Goal: Task Accomplishment & Management: Complete application form

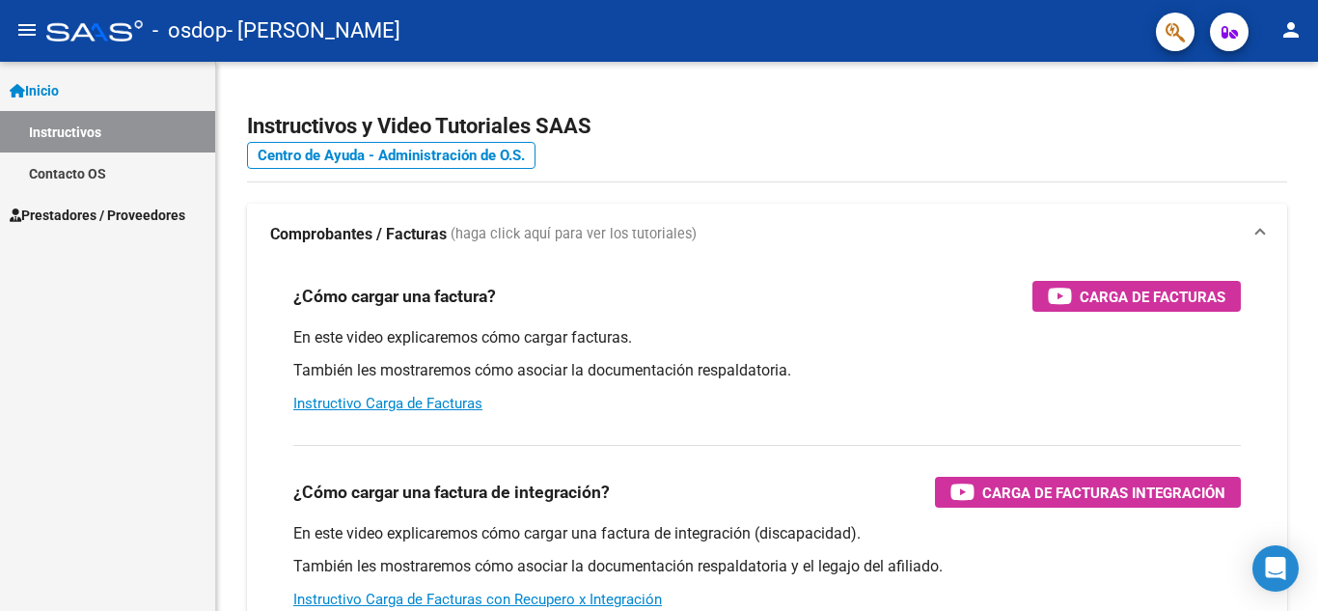
click at [107, 212] on span "Prestadores / Proveedores" at bounding box center [98, 215] width 176 height 21
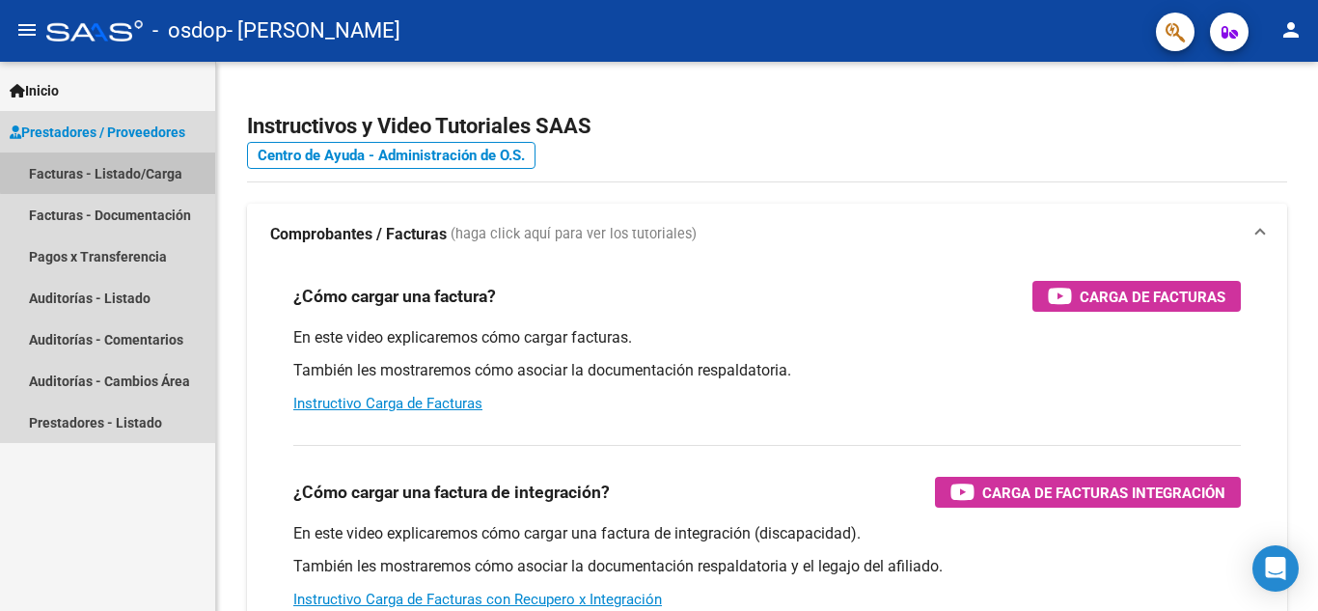
click at [148, 170] on link "Facturas - Listado/Carga" at bounding box center [107, 172] width 215 height 41
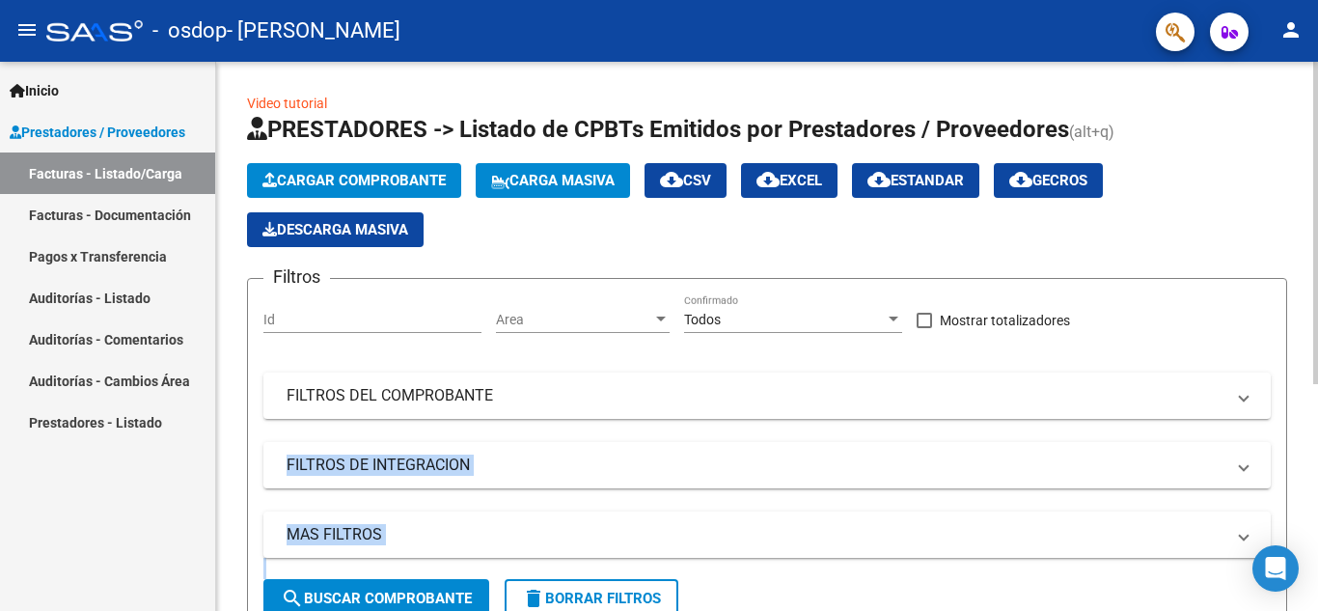
drag, startPoint x: 1311, startPoint y: 413, endPoint x: 1313, endPoint y: 461, distance: 48.3
click at [1313, 461] on div "Video tutorial PRESTADORES -> Listado de CPBTs Emitidos por Prestadores / Prove…" at bounding box center [769, 522] width 1107 height 920
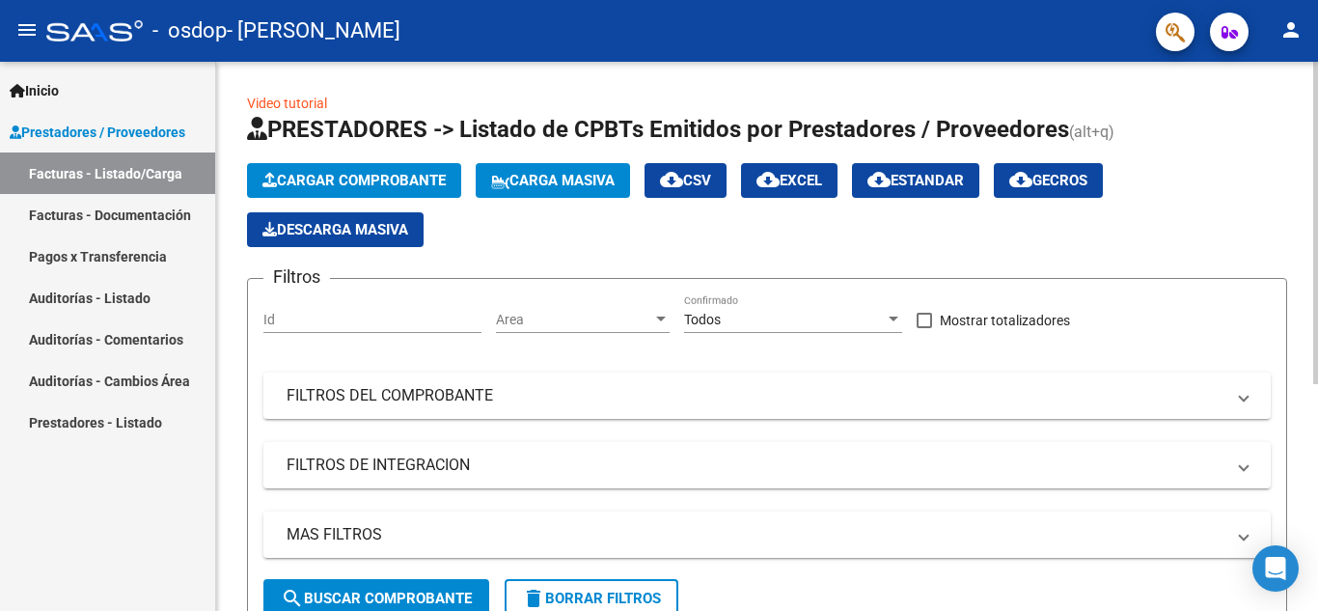
click at [1297, 276] on div "Video tutorial PRESTADORES -> Listado de CPBTs Emitidos por Prestadores / Prove…" at bounding box center [767, 522] width 1102 height 920
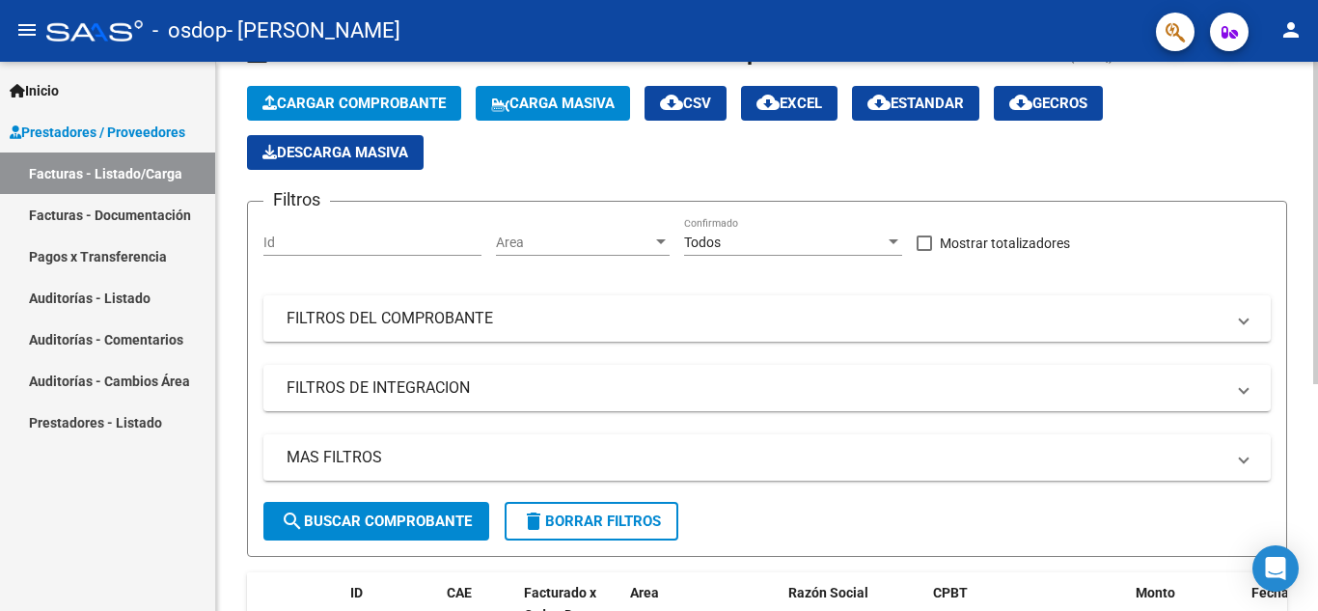
click at [1317, 196] on div at bounding box center [1315, 270] width 5 height 322
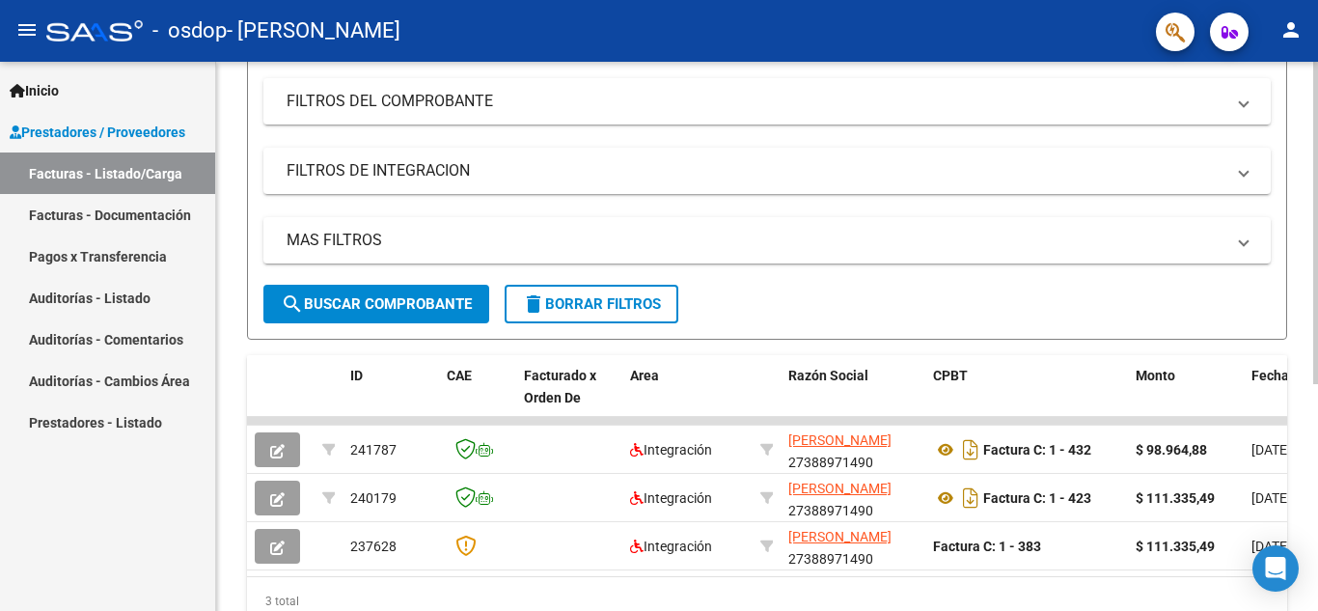
scroll to position [386, 0]
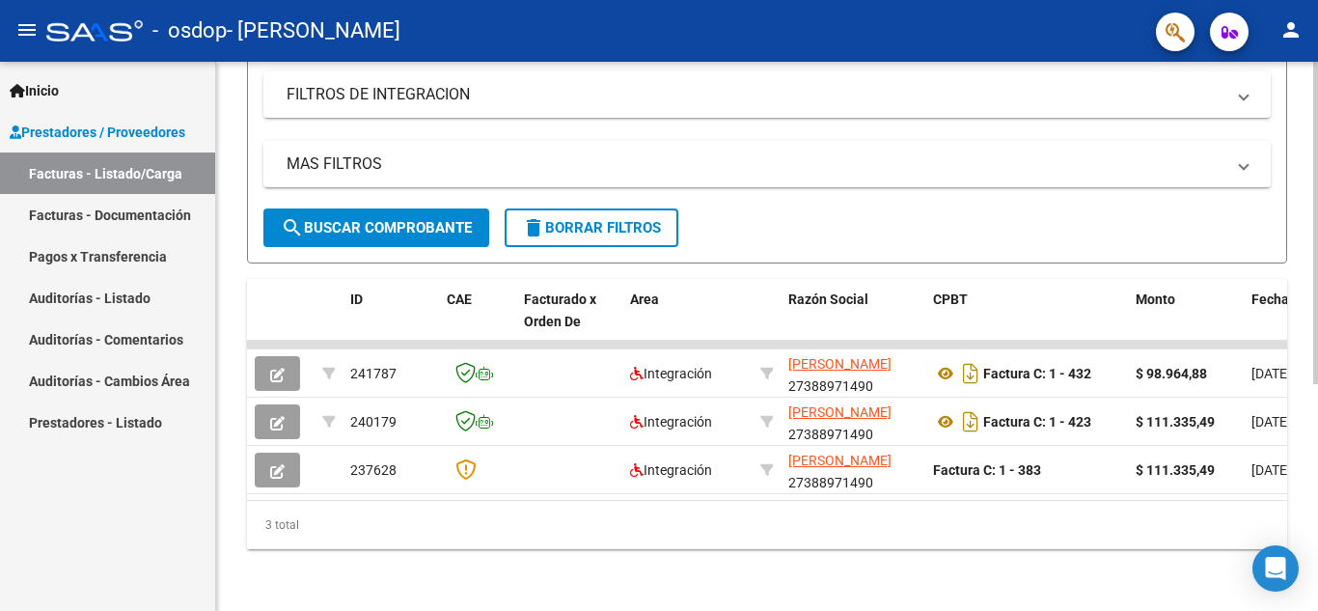
click at [1316, 451] on div at bounding box center [1315, 450] width 5 height 322
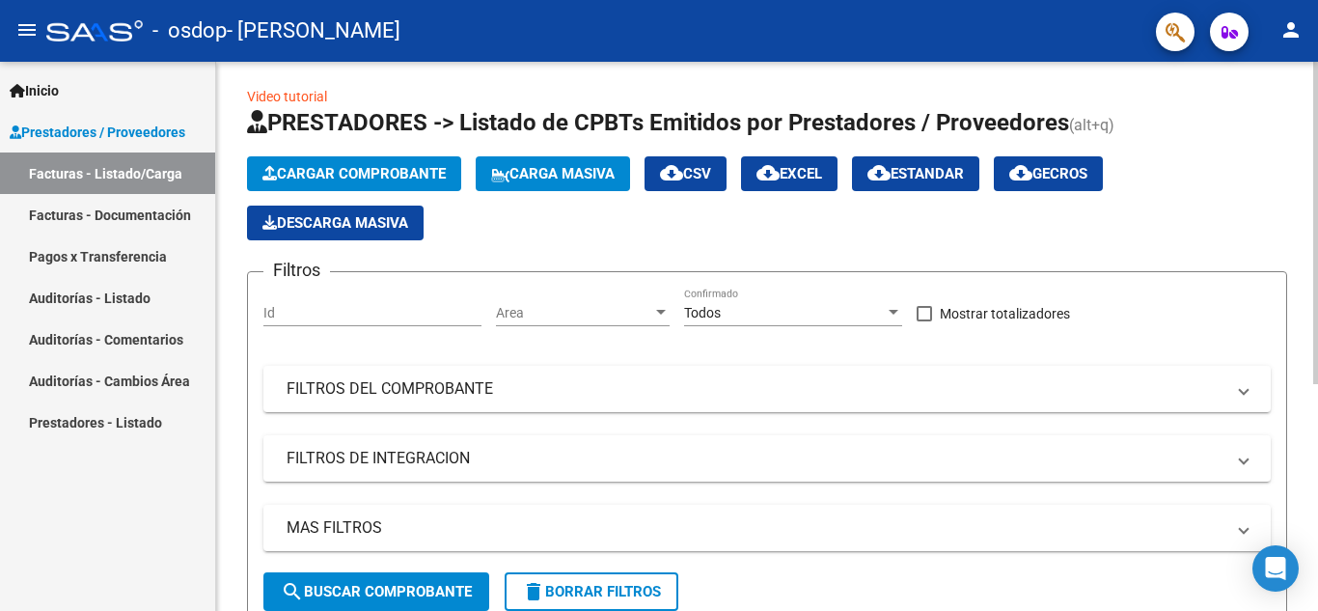
scroll to position [0, 0]
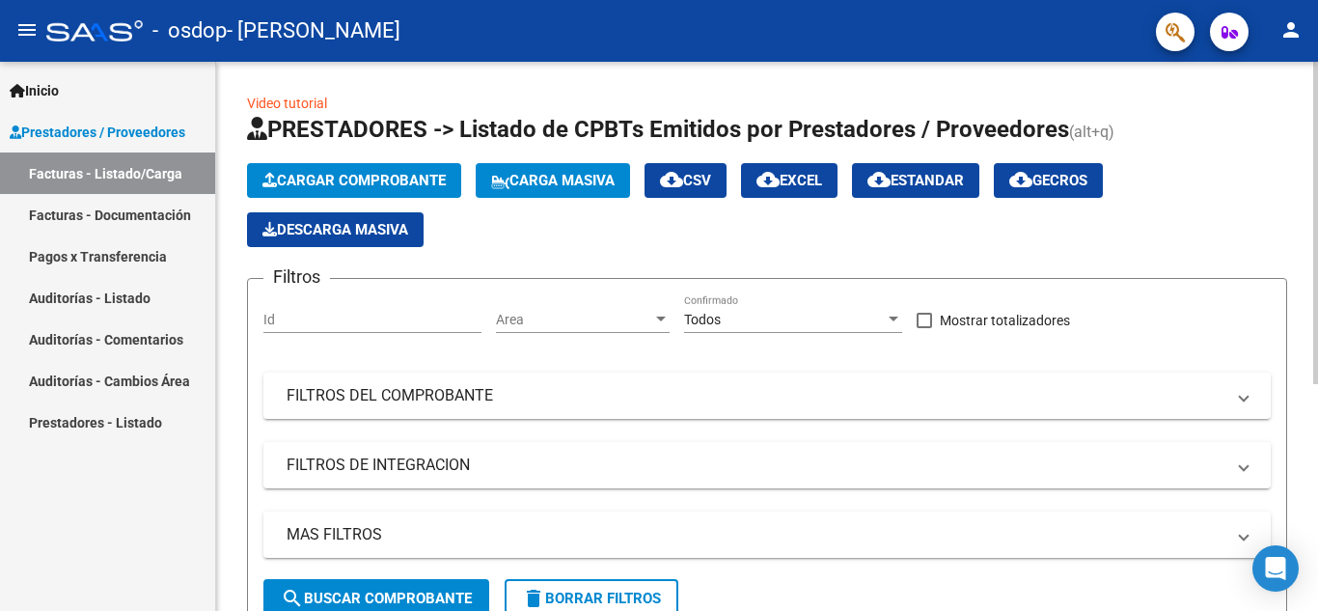
click at [1306, 82] on div "Video tutorial PRESTADORES -> Listado de CPBTs Emitidos por Prestadores / Prove…" at bounding box center [769, 522] width 1107 height 920
click at [325, 179] on span "Cargar Comprobante" at bounding box center [353, 180] width 183 height 17
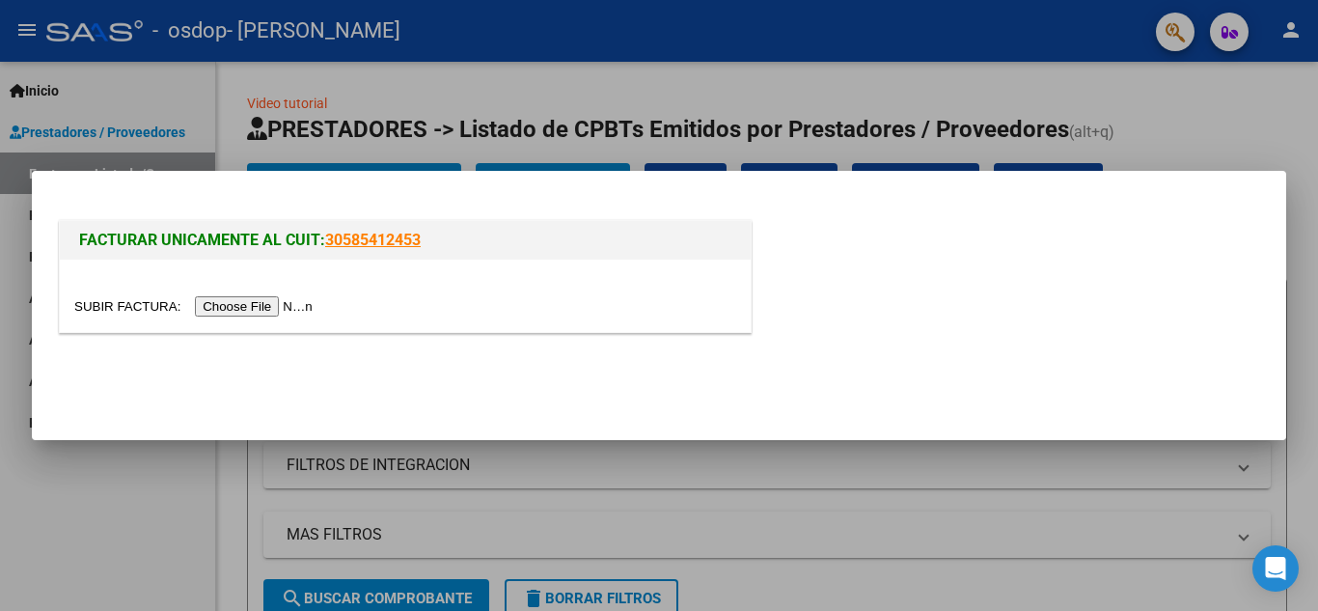
click at [289, 304] on input "file" at bounding box center [196, 306] width 244 height 20
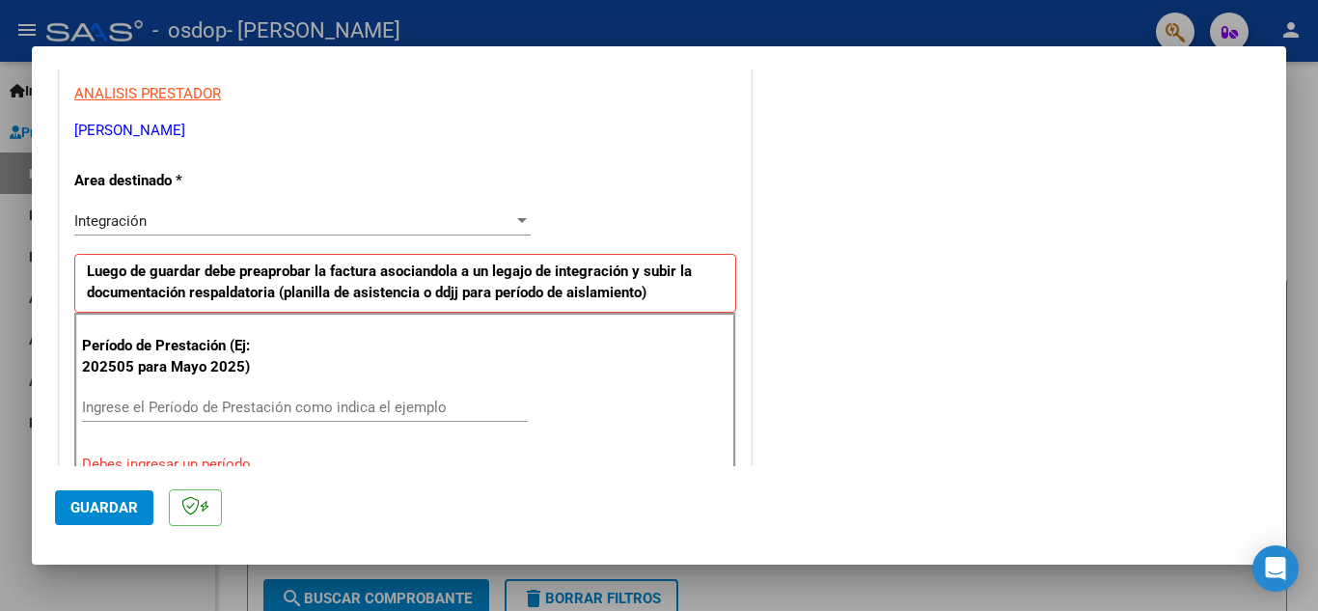
scroll to position [369, 0]
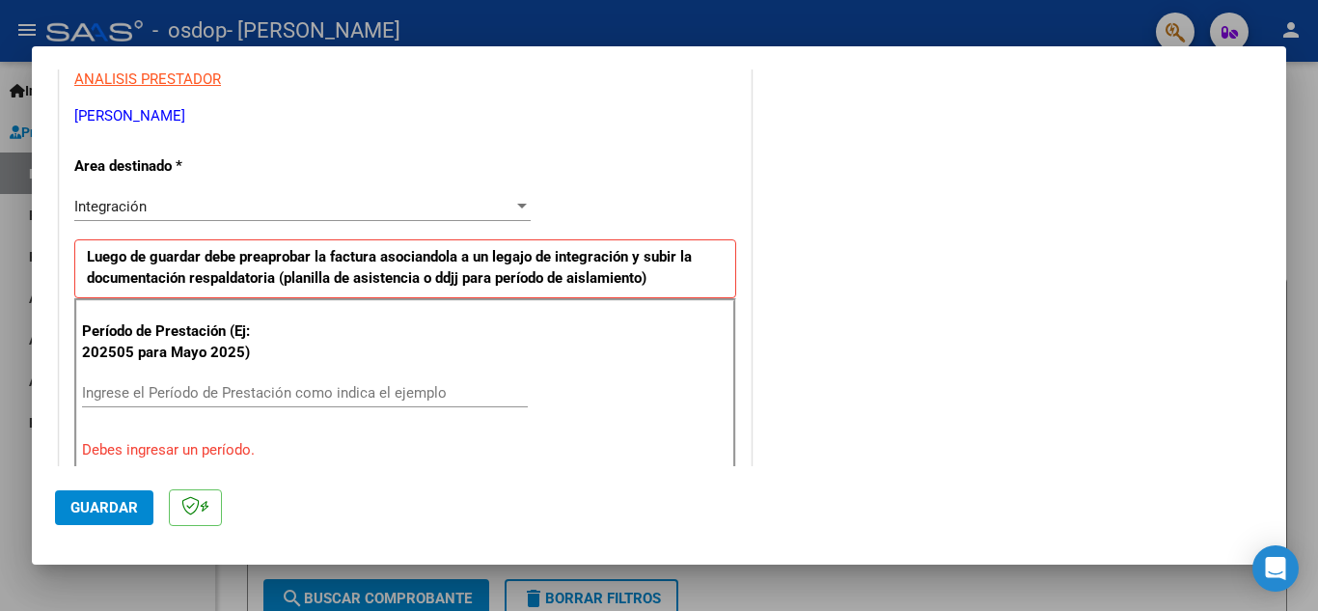
click at [175, 213] on div "Integración" at bounding box center [293, 206] width 439 height 17
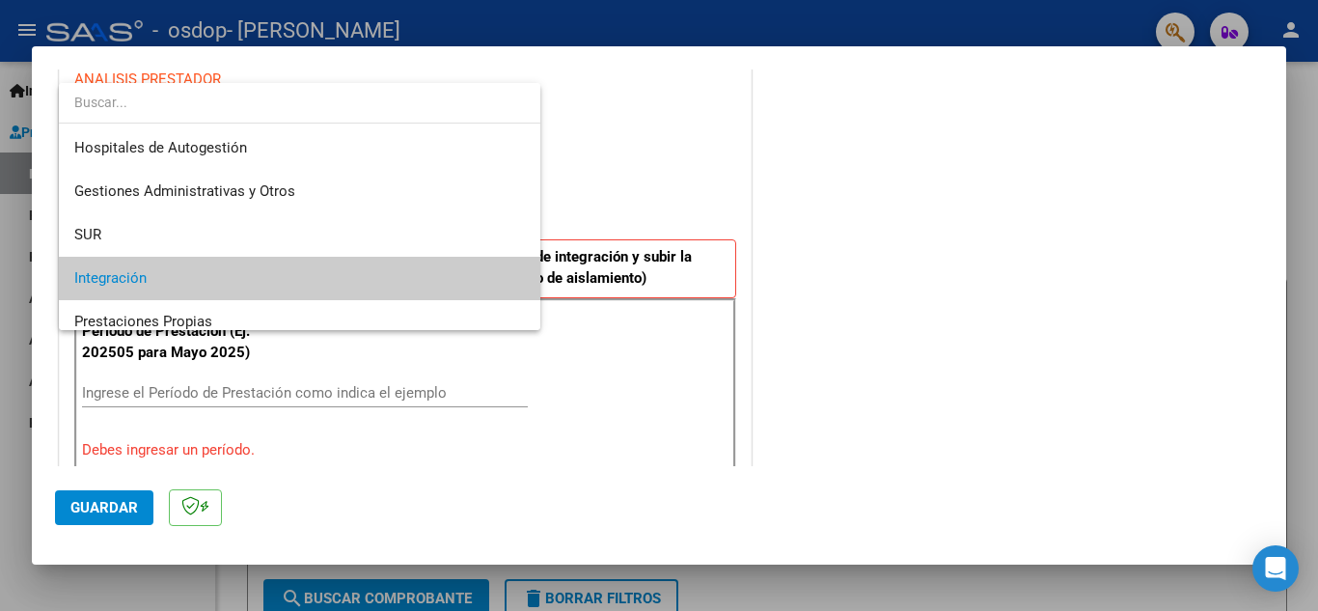
scroll to position [72, 0]
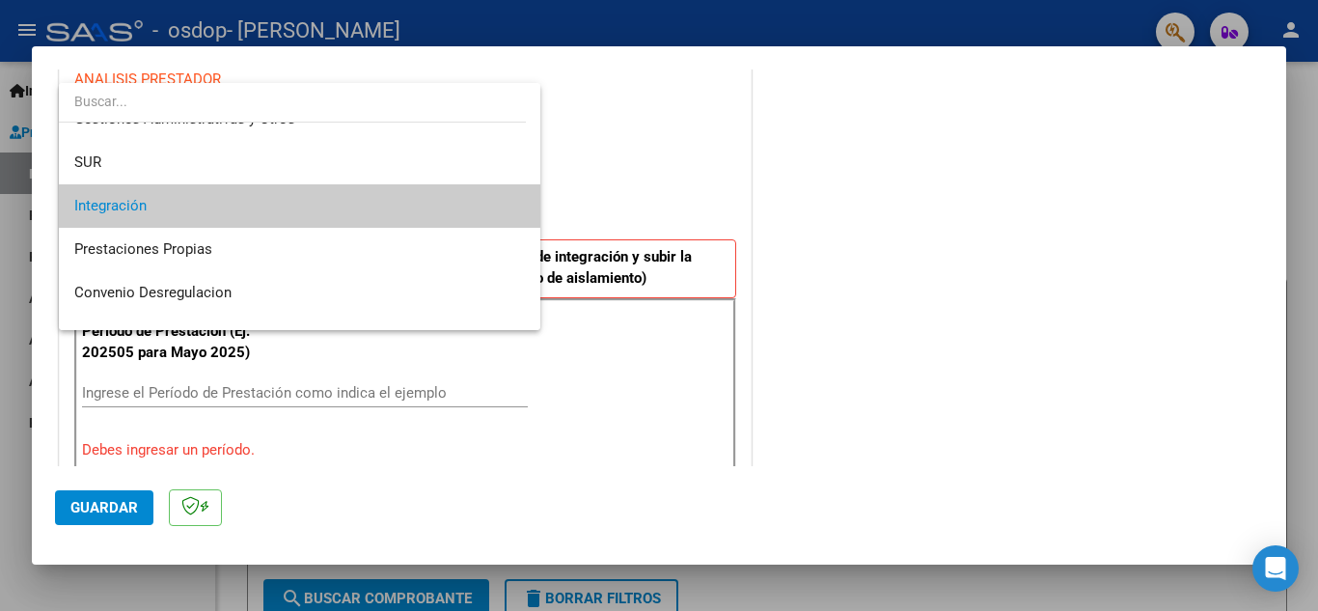
click at [175, 212] on span "Integración" at bounding box center [299, 205] width 451 height 43
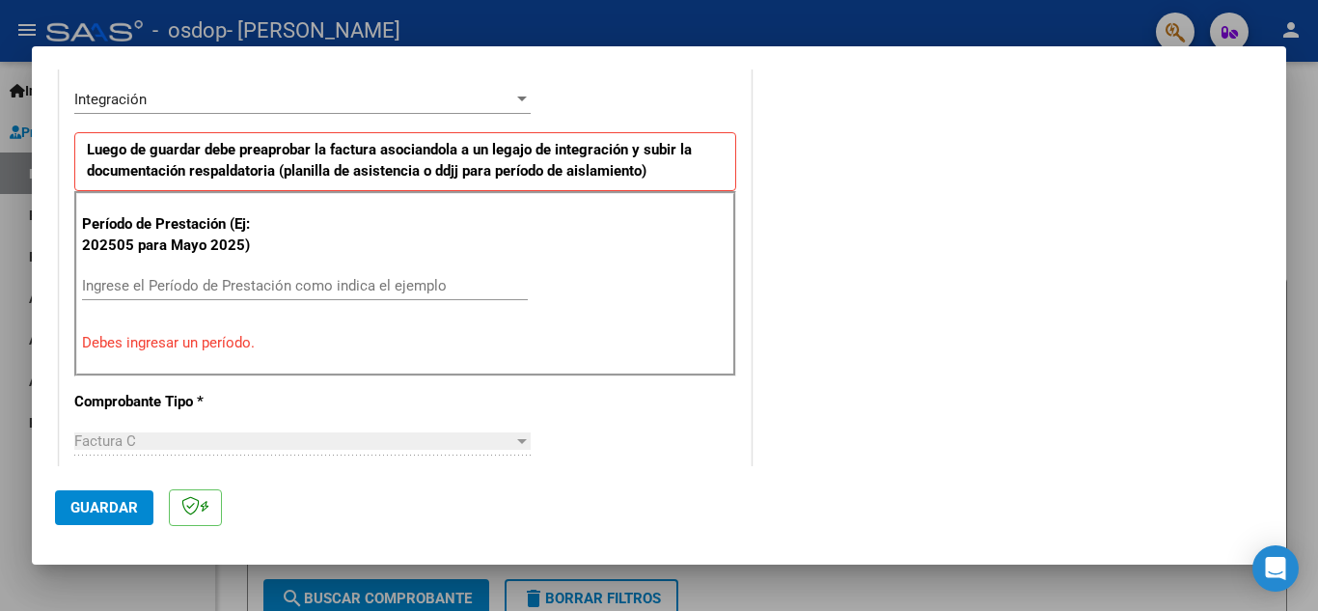
scroll to position [508, 0]
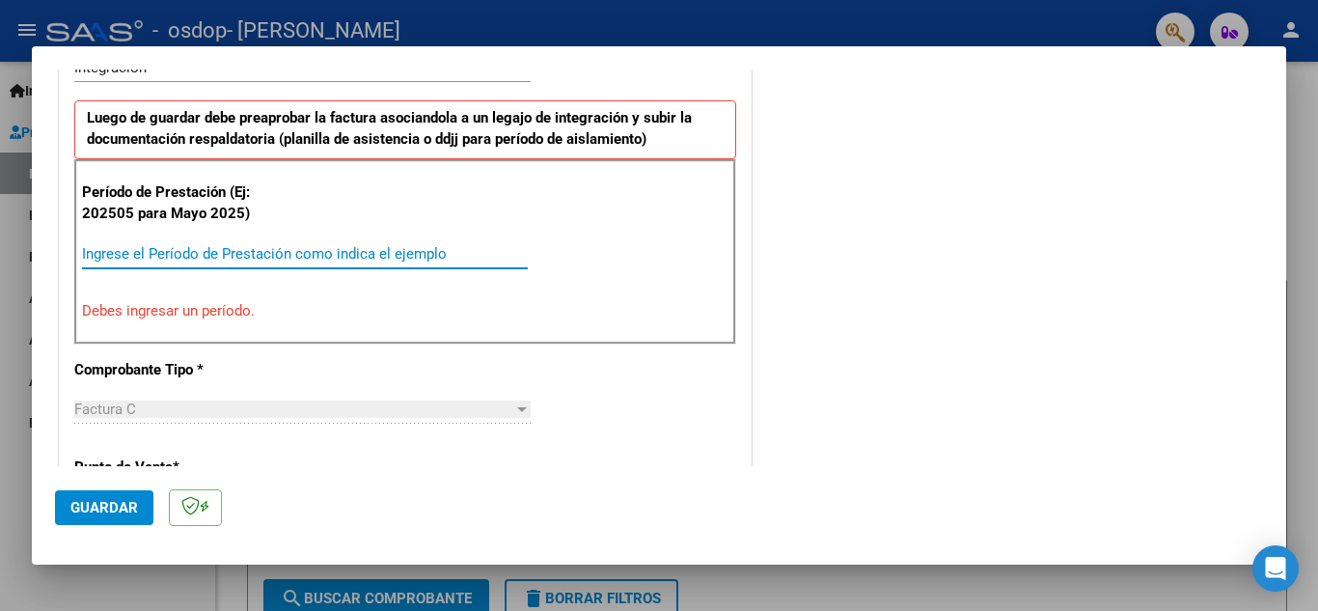
click at [247, 255] on input "Ingrese el Período de Prestación como indica el ejemplo" at bounding box center [305, 253] width 446 height 17
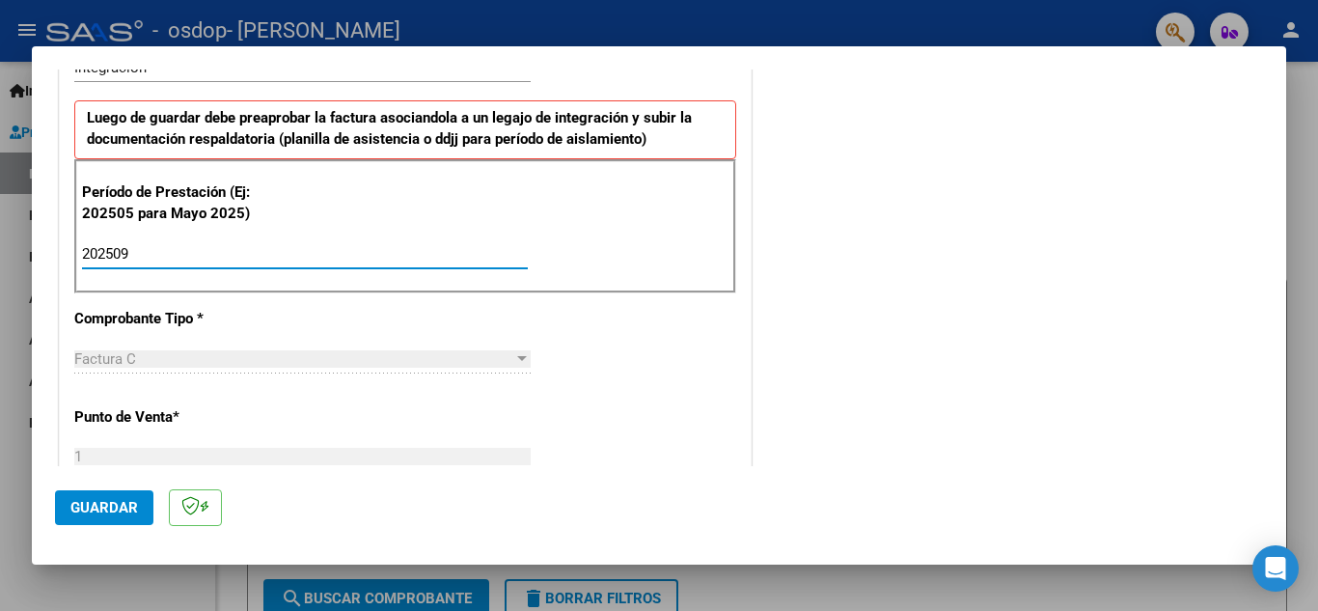
type input "202509"
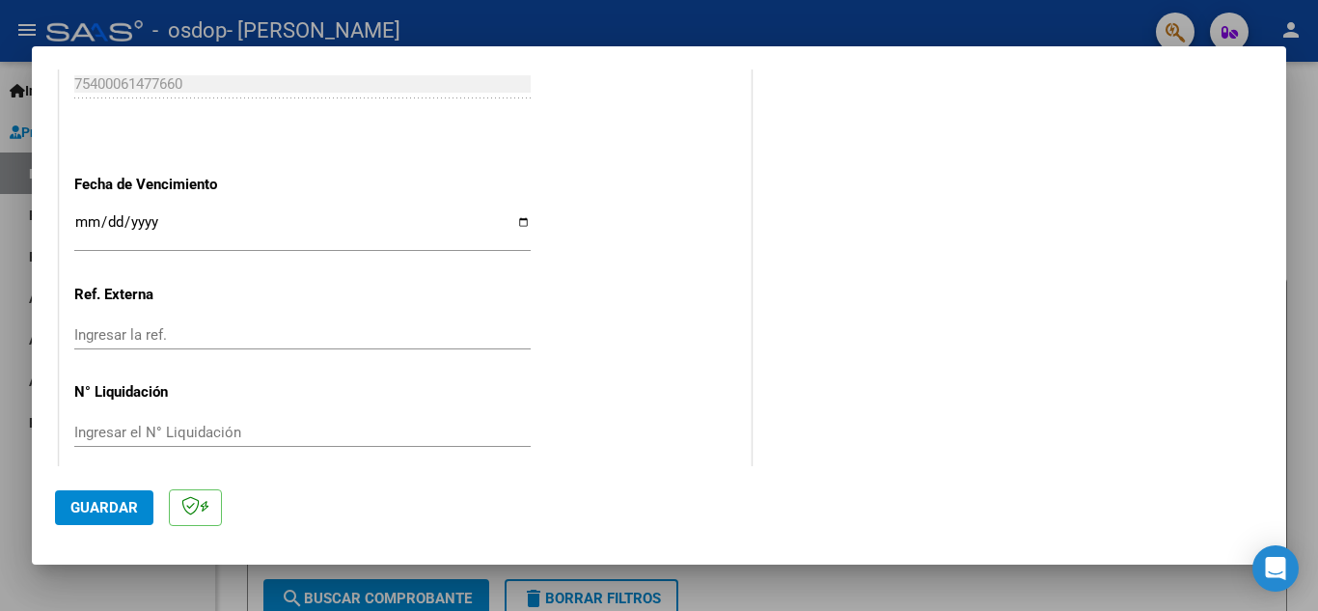
scroll to position [1302, 0]
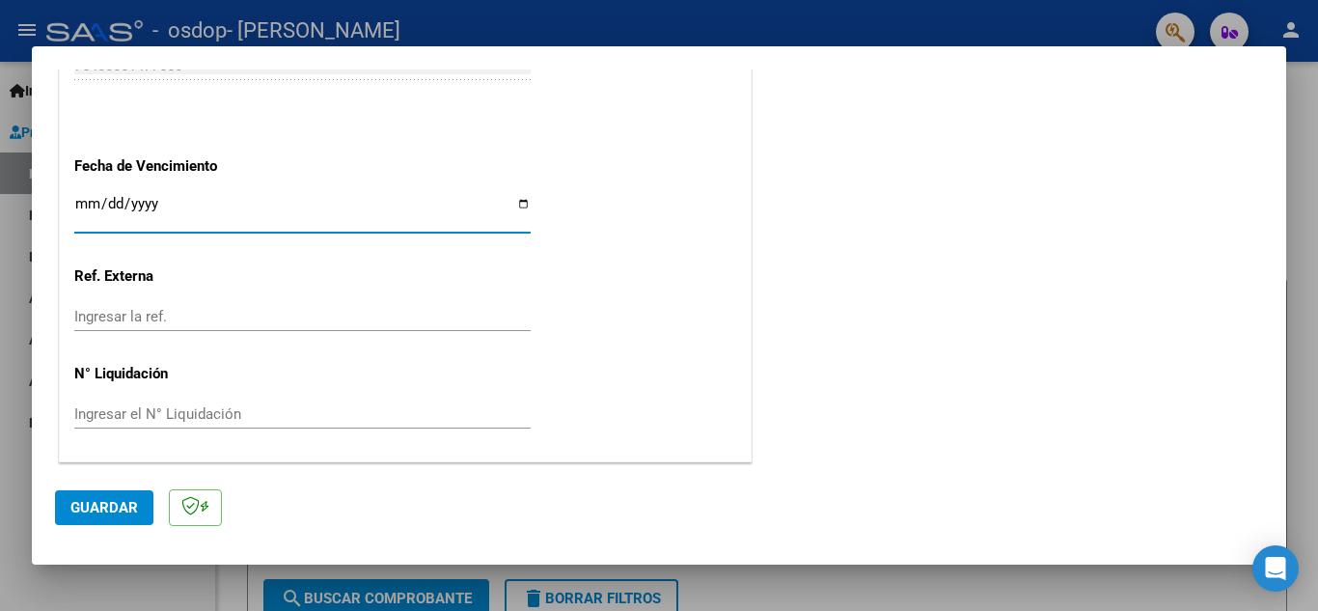
click at [518, 201] on input "Ingresar la fecha" at bounding box center [302, 211] width 456 height 31
type input "[DATE]"
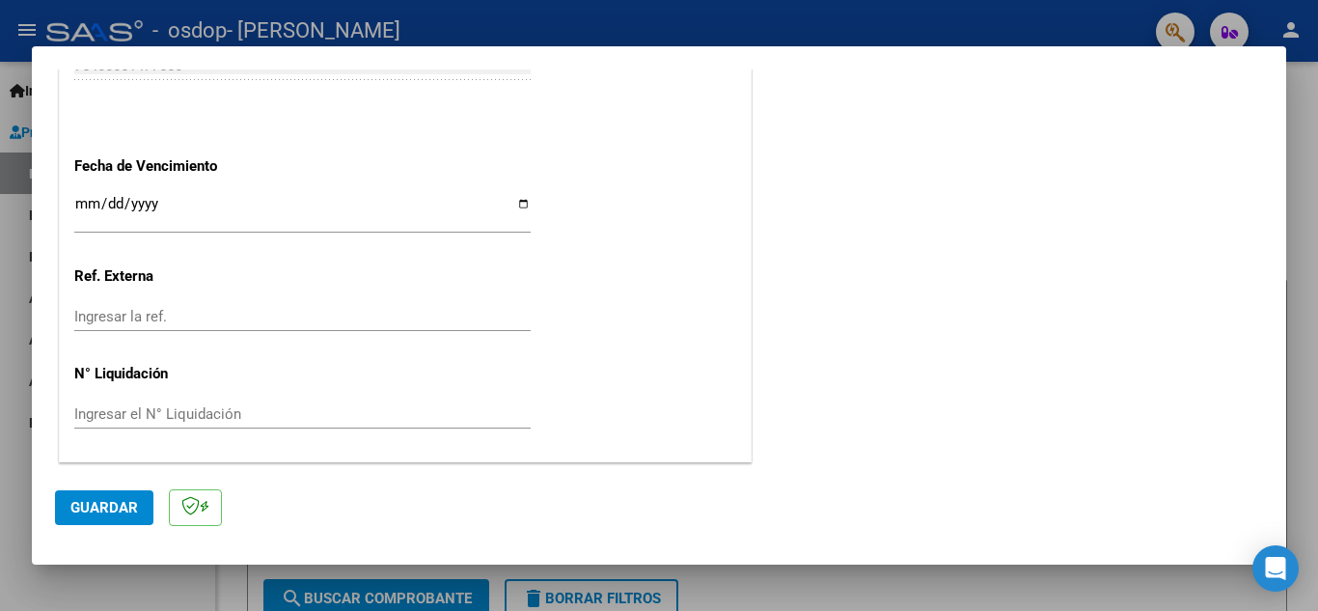
click at [140, 303] on div "Ingresar la ref." at bounding box center [302, 316] width 456 height 29
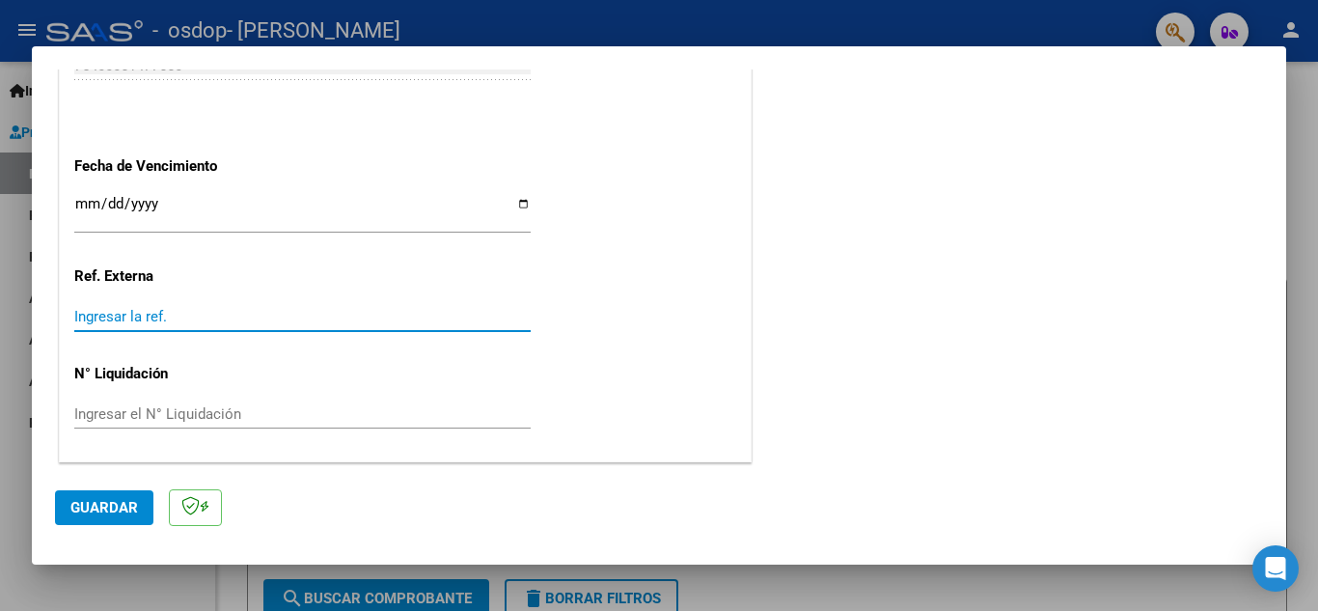
click at [143, 319] on input "Ingresar la ref." at bounding box center [302, 316] width 456 height 17
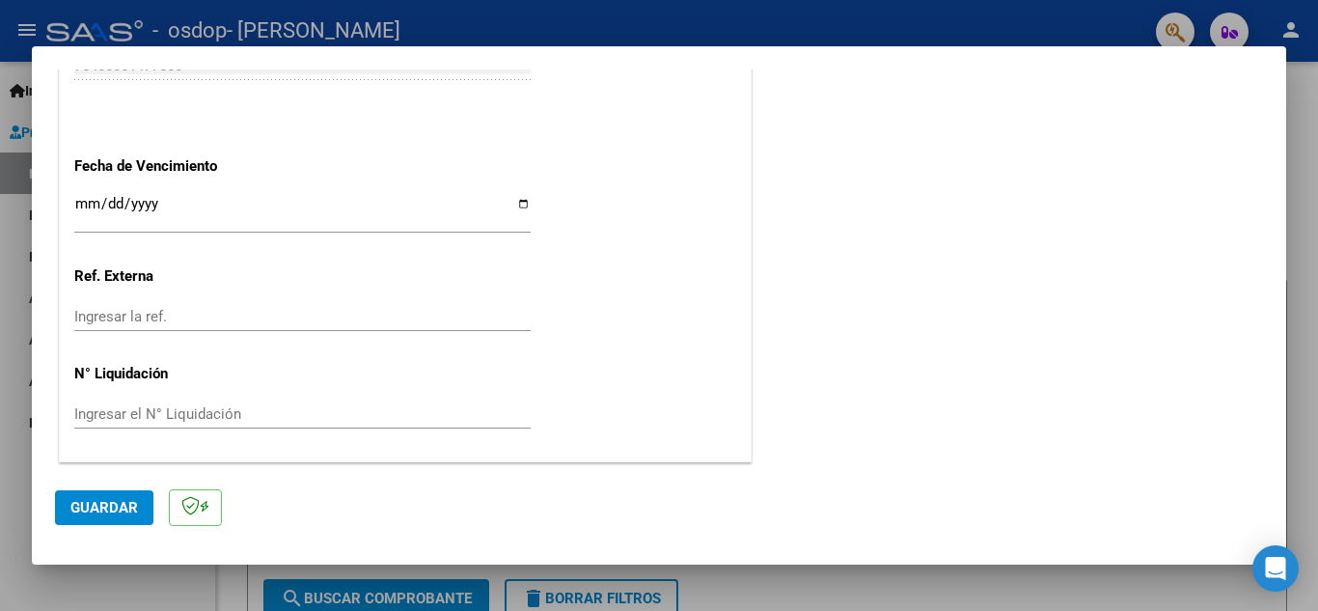
click at [519, 211] on input "[DATE]" at bounding box center [302, 211] width 456 height 31
click at [222, 204] on input "[DATE]" at bounding box center [302, 211] width 456 height 31
click at [130, 210] on input "[DATE]" at bounding box center [302, 211] width 456 height 31
click at [106, 195] on div "Ingresar la fecha" at bounding box center [302, 212] width 456 height 41
click at [105, 195] on div "Ingresar la fecha" at bounding box center [302, 212] width 456 height 41
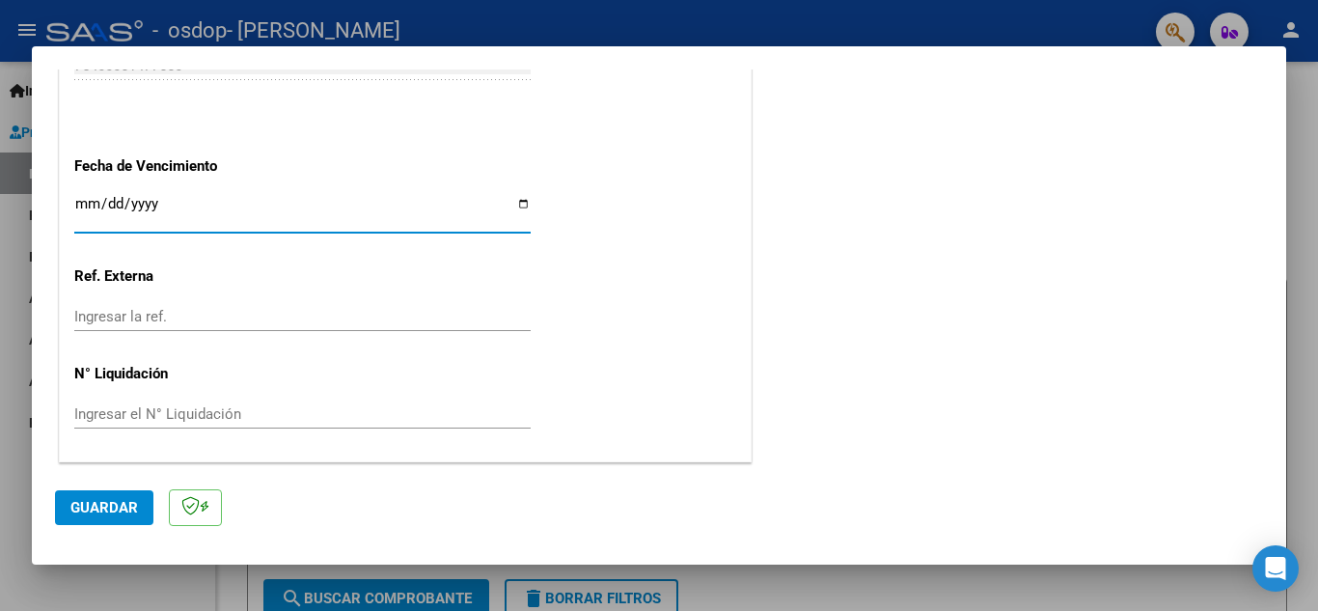
click at [108, 207] on input "Ingresar la fecha" at bounding box center [302, 211] width 456 height 31
click at [109, 499] on span "Guardar" at bounding box center [104, 507] width 68 height 17
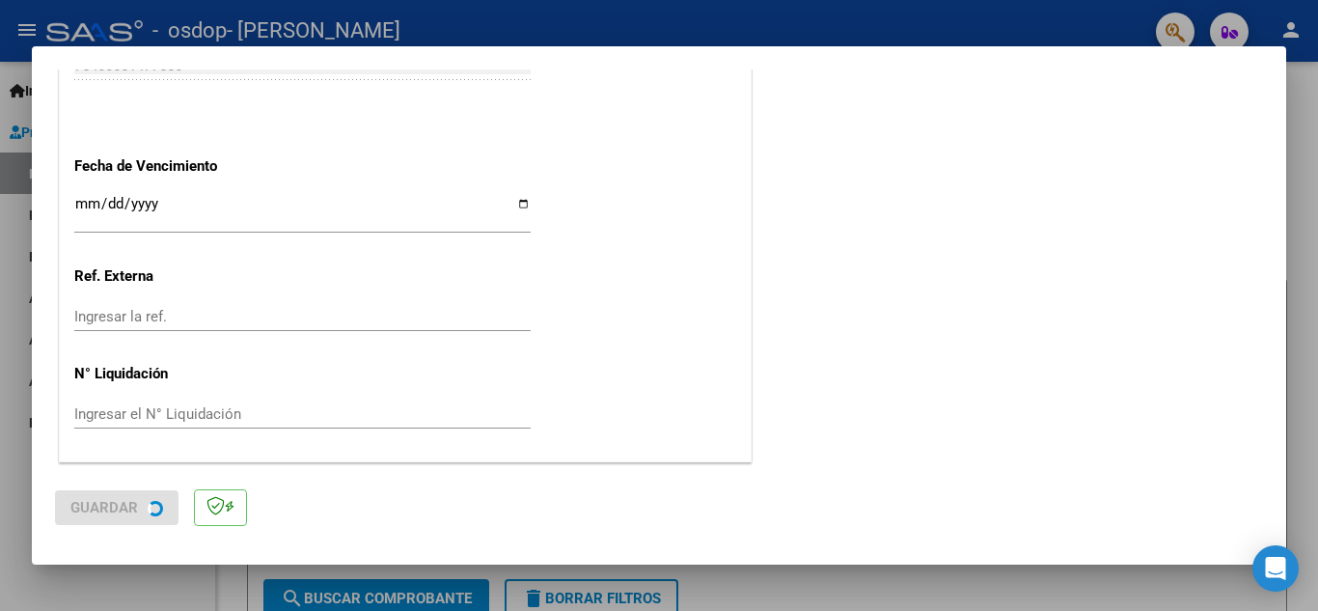
scroll to position [0, 0]
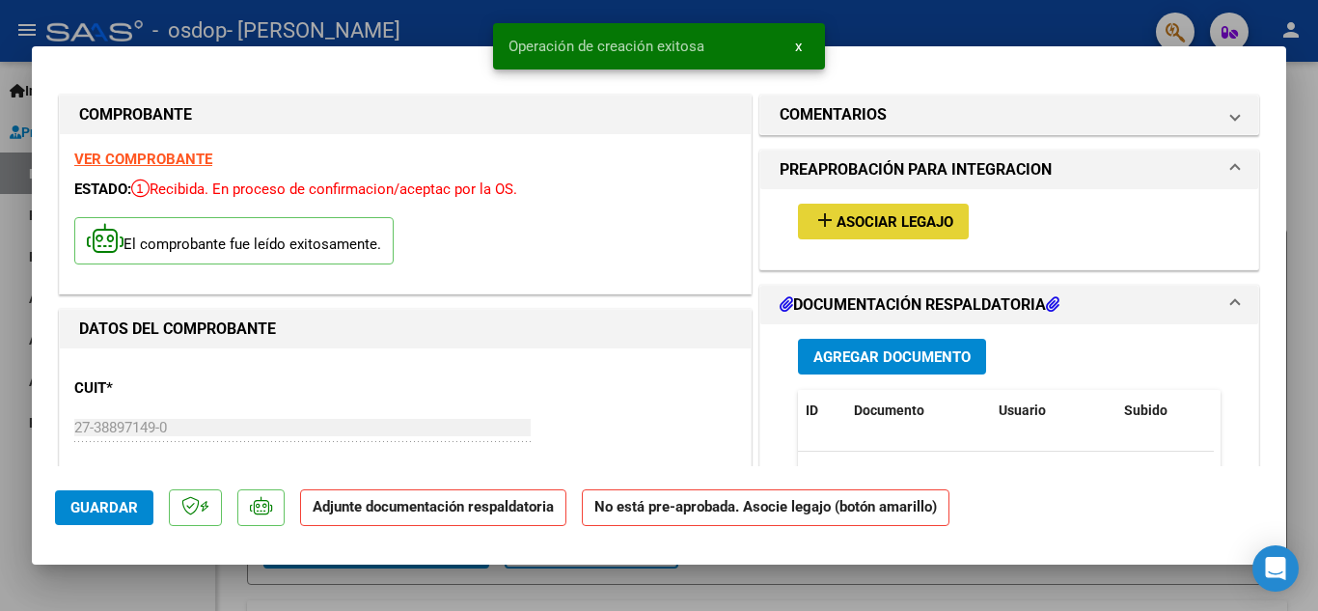
click at [837, 224] on span "Asociar Legajo" at bounding box center [895, 221] width 117 height 17
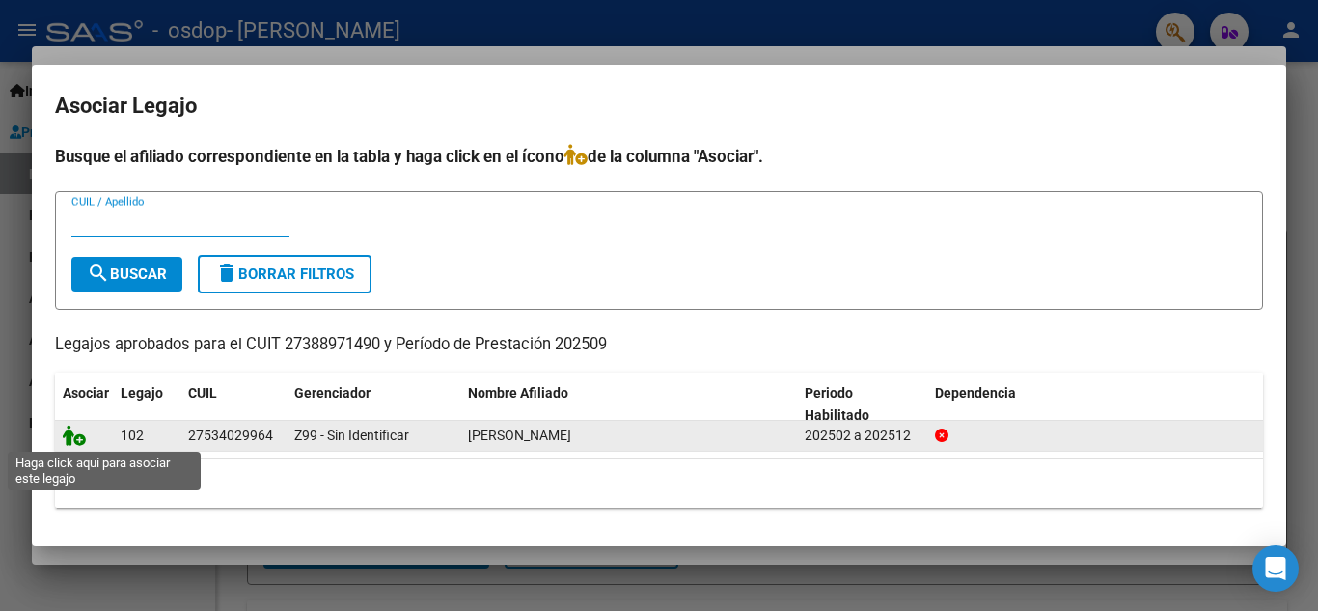
click at [76, 437] on icon at bounding box center [74, 435] width 23 height 21
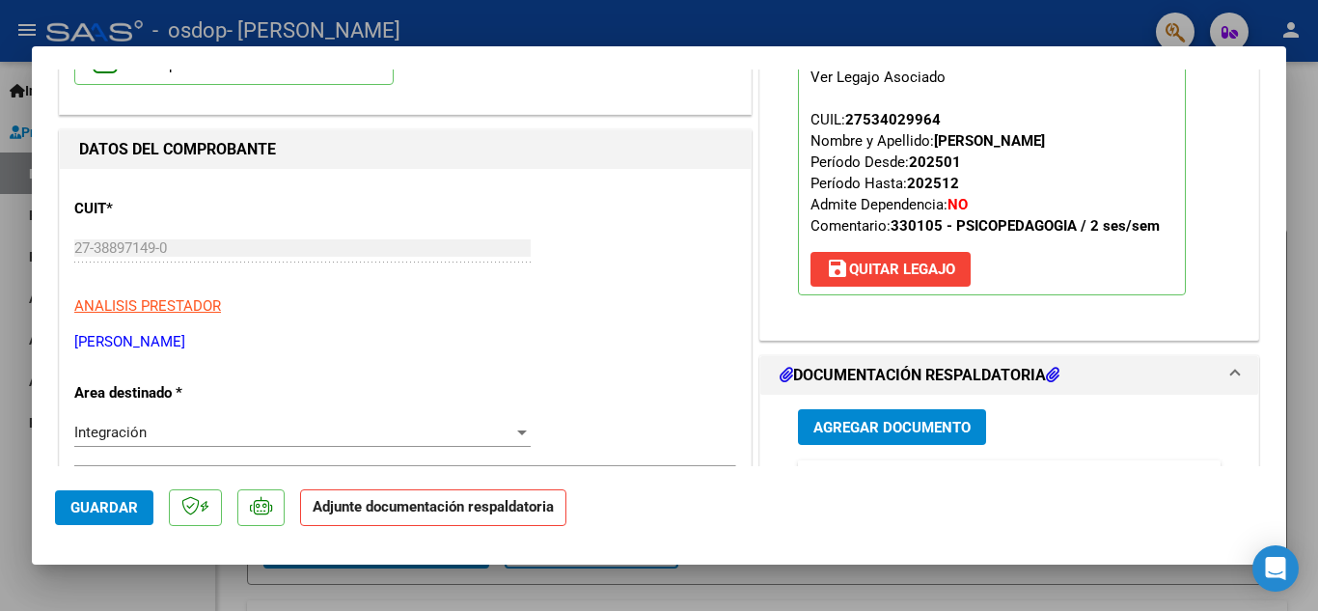
scroll to position [231, 0]
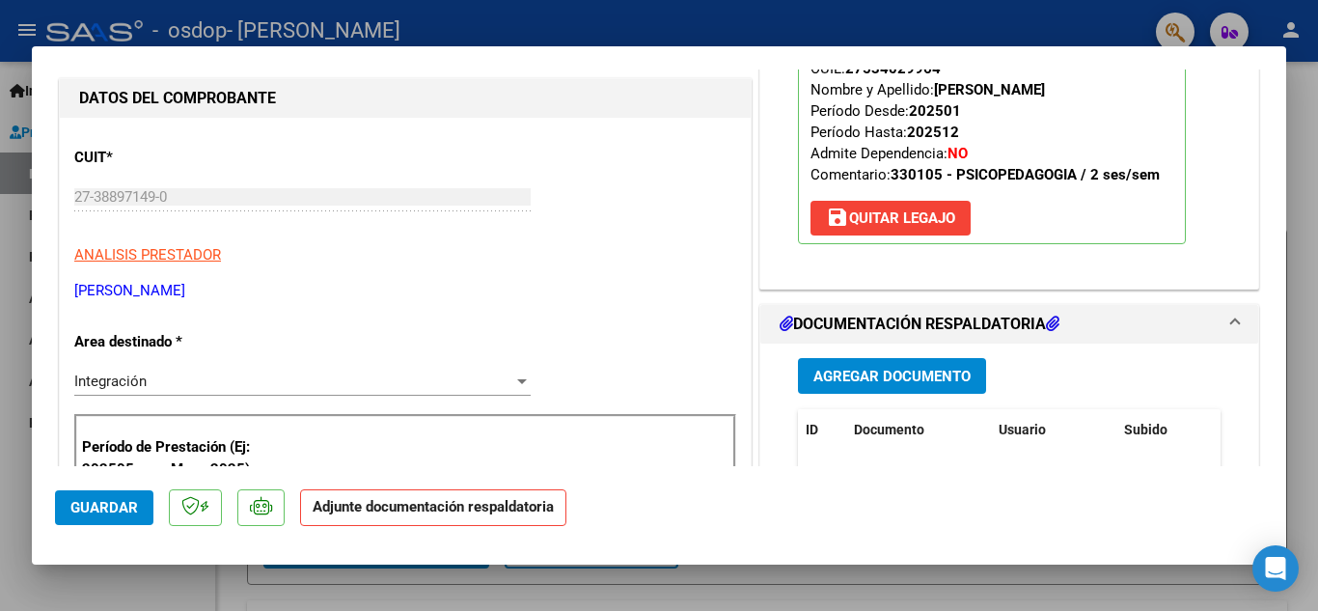
click at [841, 376] on span "Agregar Documento" at bounding box center [892, 376] width 157 height 17
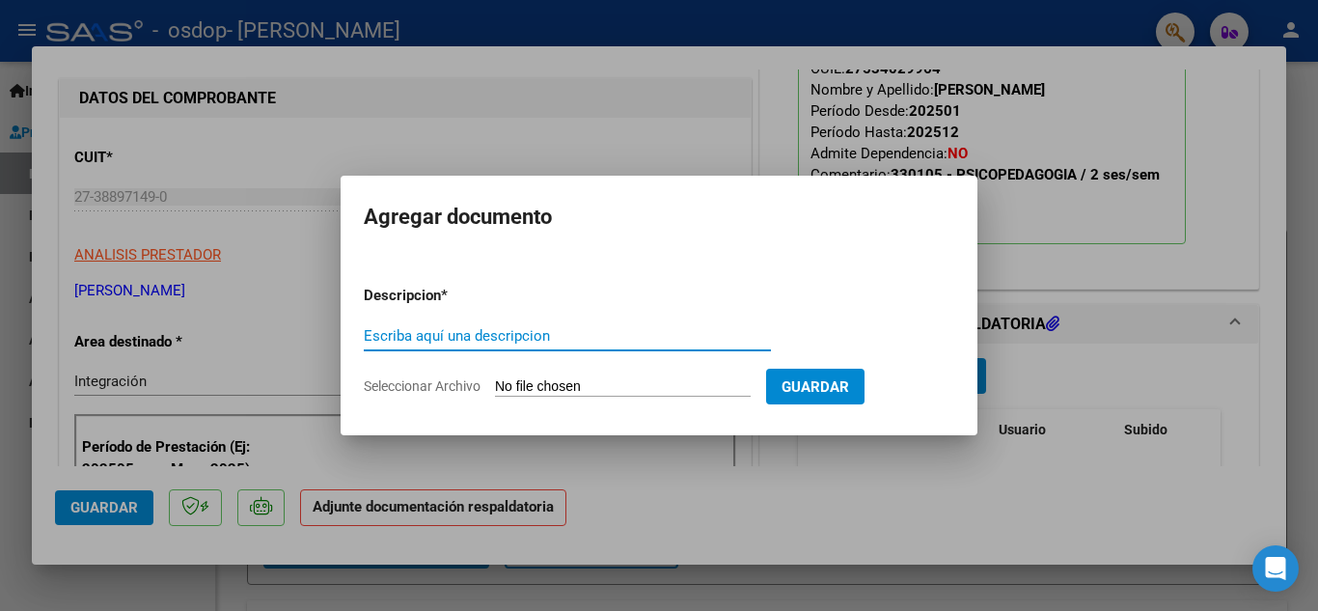
click at [510, 338] on input "Escriba aquí una descripcion" at bounding box center [567, 335] width 407 height 17
type input "Factura septiembre 2025"
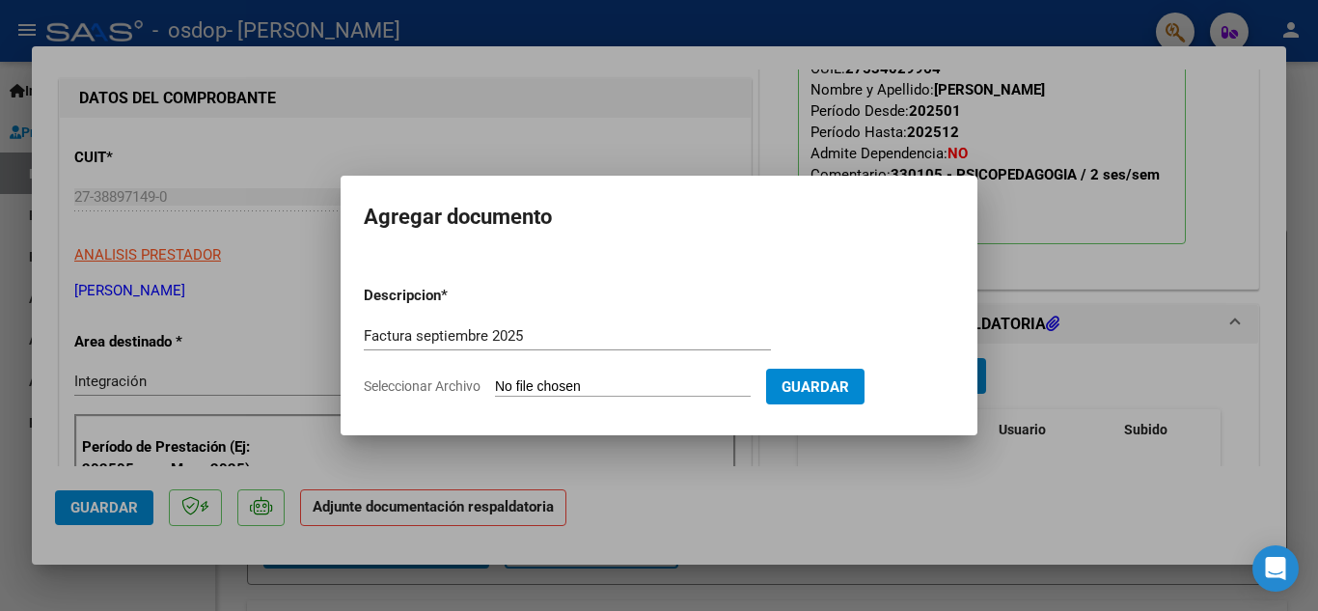
click at [552, 389] on input "Seleccionar Archivo" at bounding box center [623, 387] width 256 height 18
type input "C:\fakepath\fac [PERSON_NAME] septiembre.pdf"
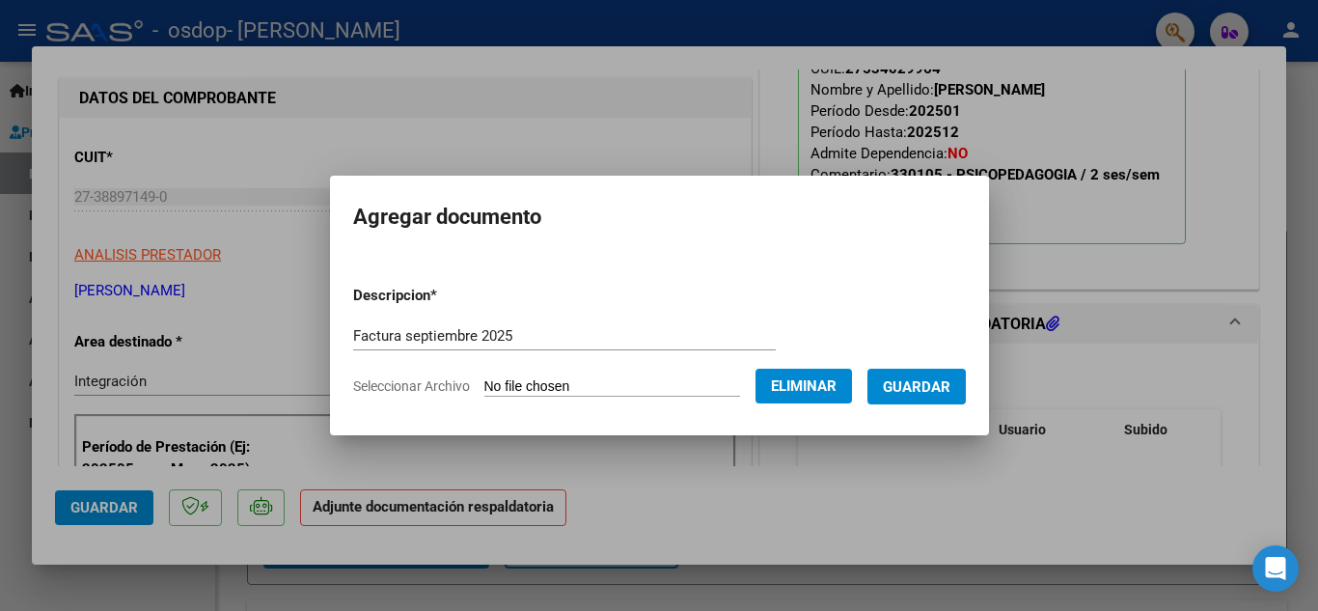
click at [928, 387] on span "Guardar" at bounding box center [917, 386] width 68 height 17
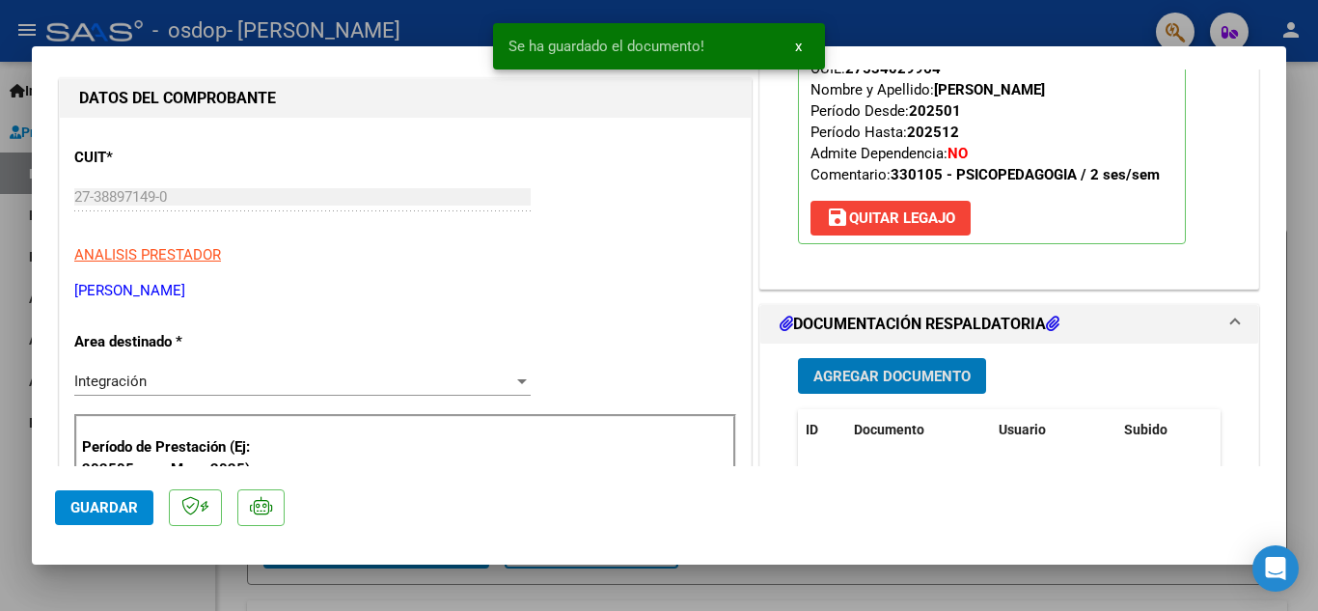
click at [928, 380] on span "Agregar Documento" at bounding box center [892, 376] width 157 height 17
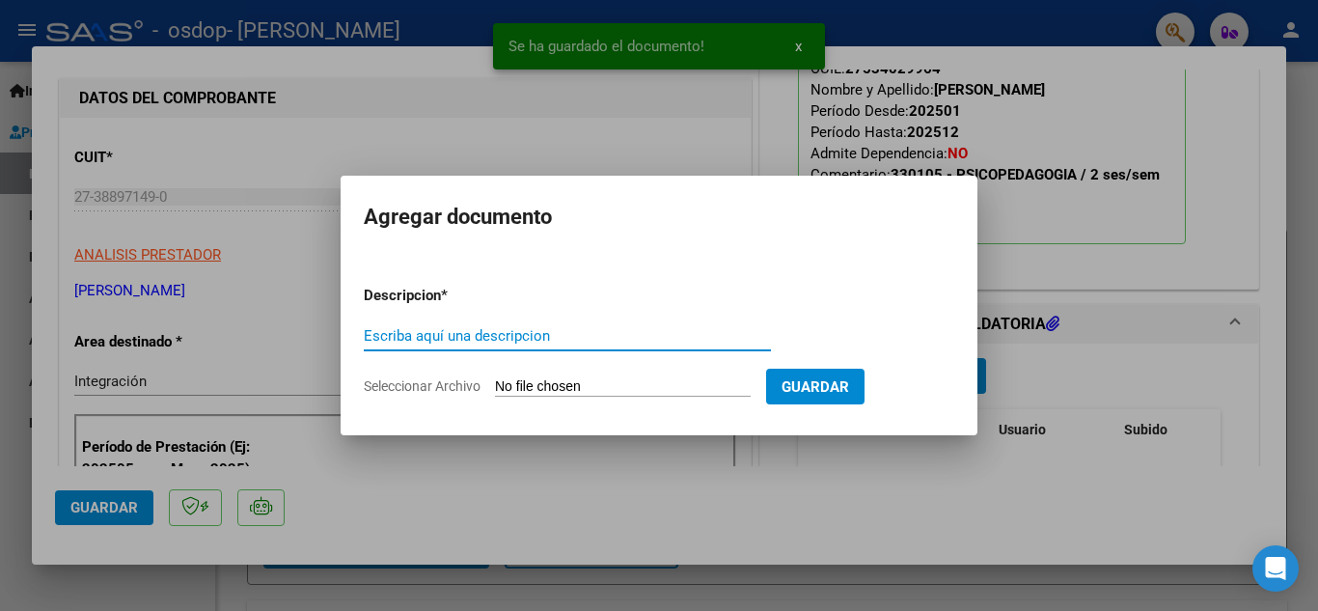
click at [624, 336] on input "Escriba aquí una descripcion" at bounding box center [567, 335] width 407 height 17
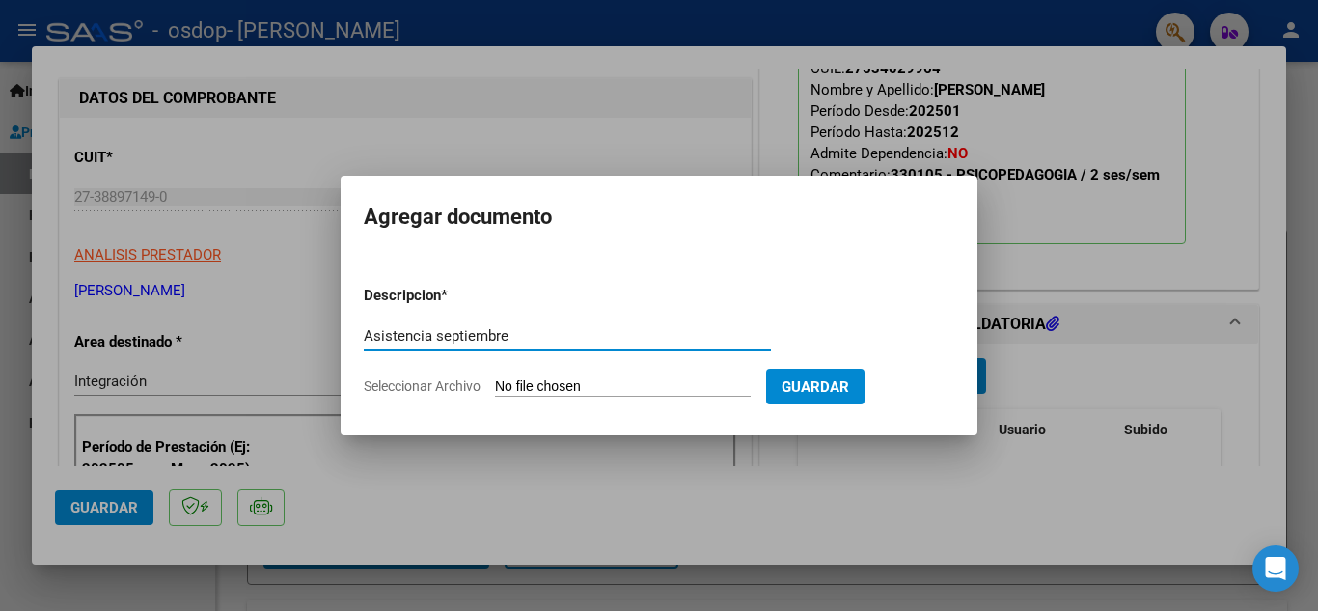
type input "Asistencia septiembre"
click at [648, 390] on input "Seleccionar Archivo" at bounding box center [623, 387] width 256 height 18
type input "C:\fakepath\Asistencia [PERSON_NAME] septiembre.pdf"
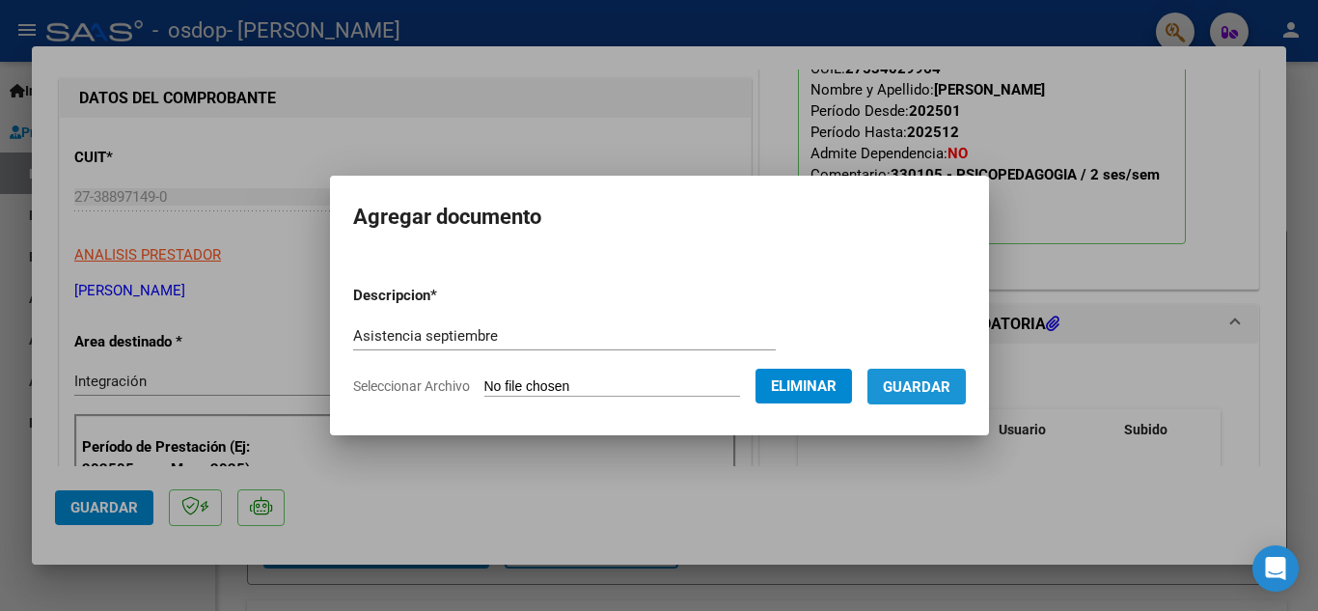
click at [924, 393] on span "Guardar" at bounding box center [917, 386] width 68 height 17
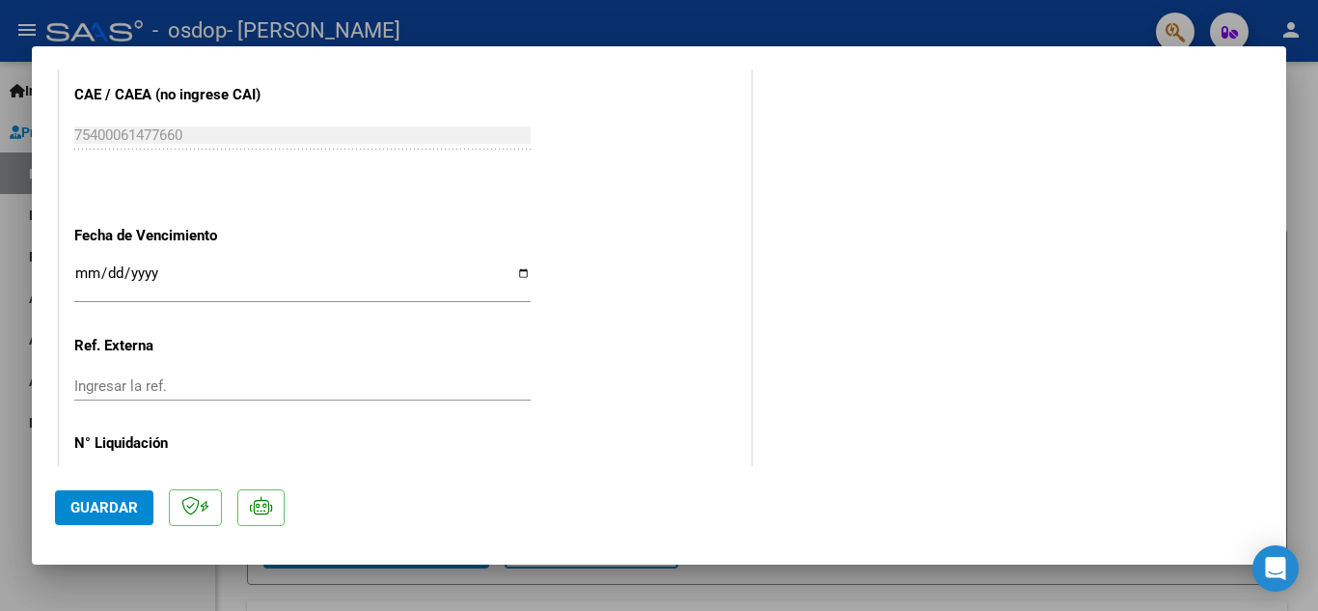
scroll to position [1331, 0]
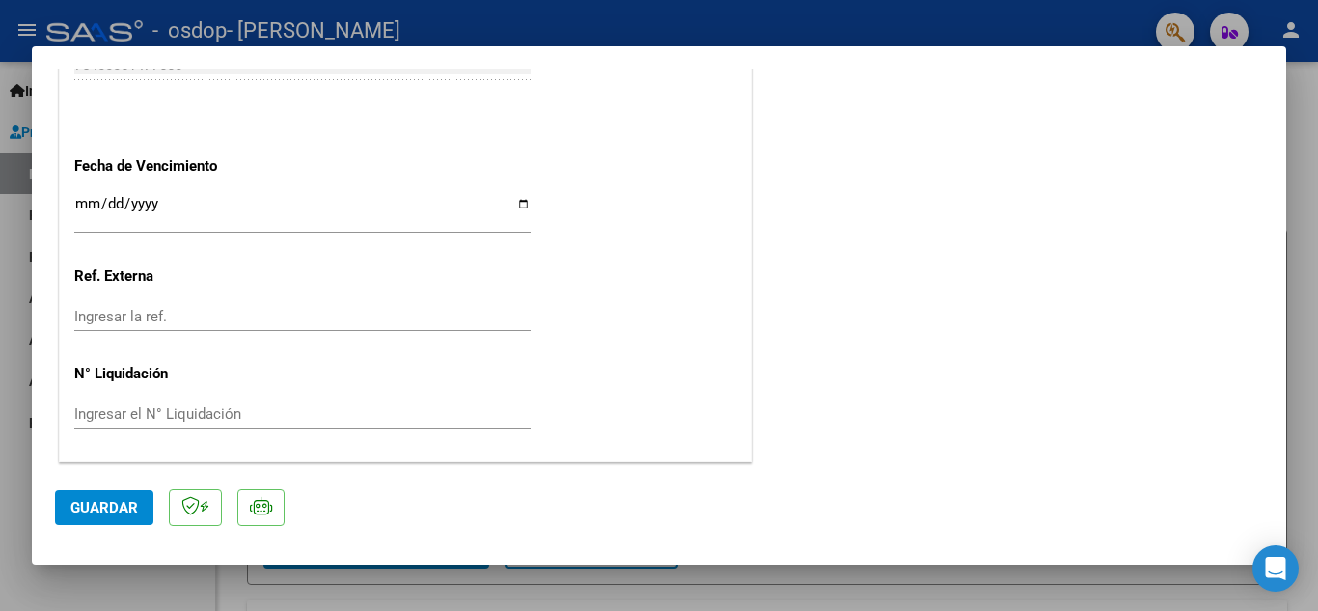
click at [104, 506] on span "Guardar" at bounding box center [104, 507] width 68 height 17
click at [1307, 420] on div at bounding box center [659, 305] width 1318 height 611
type input "$ 0,00"
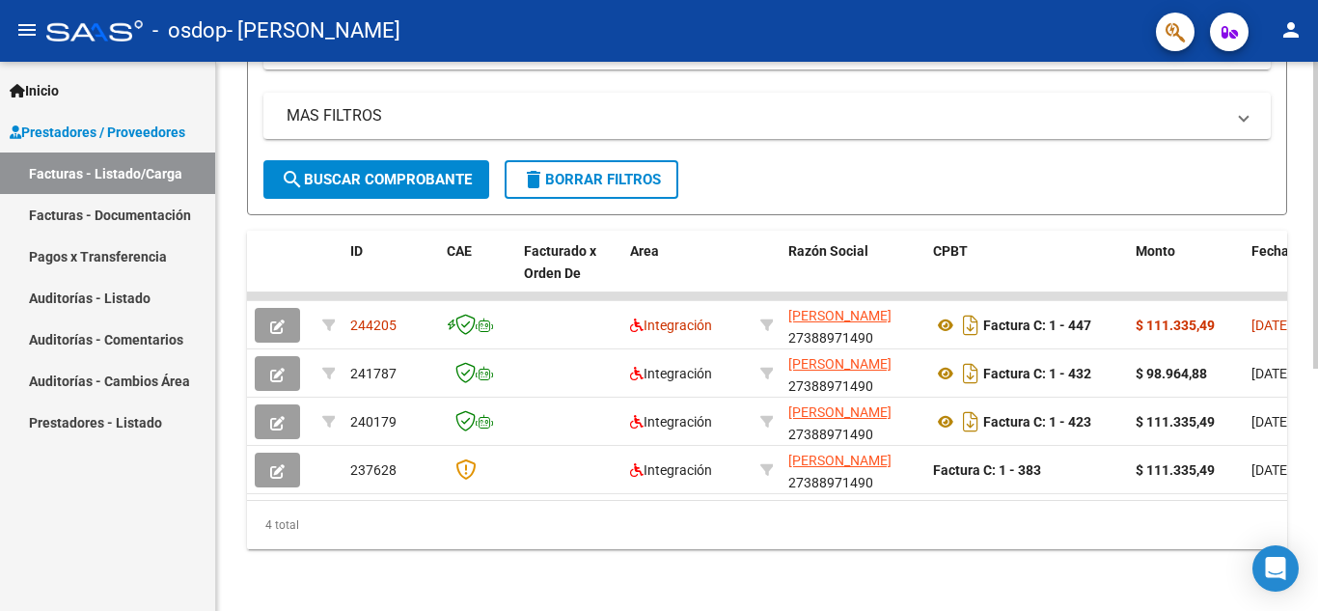
scroll to position [434, 0]
click at [1317, 475] on div at bounding box center [1315, 457] width 5 height 307
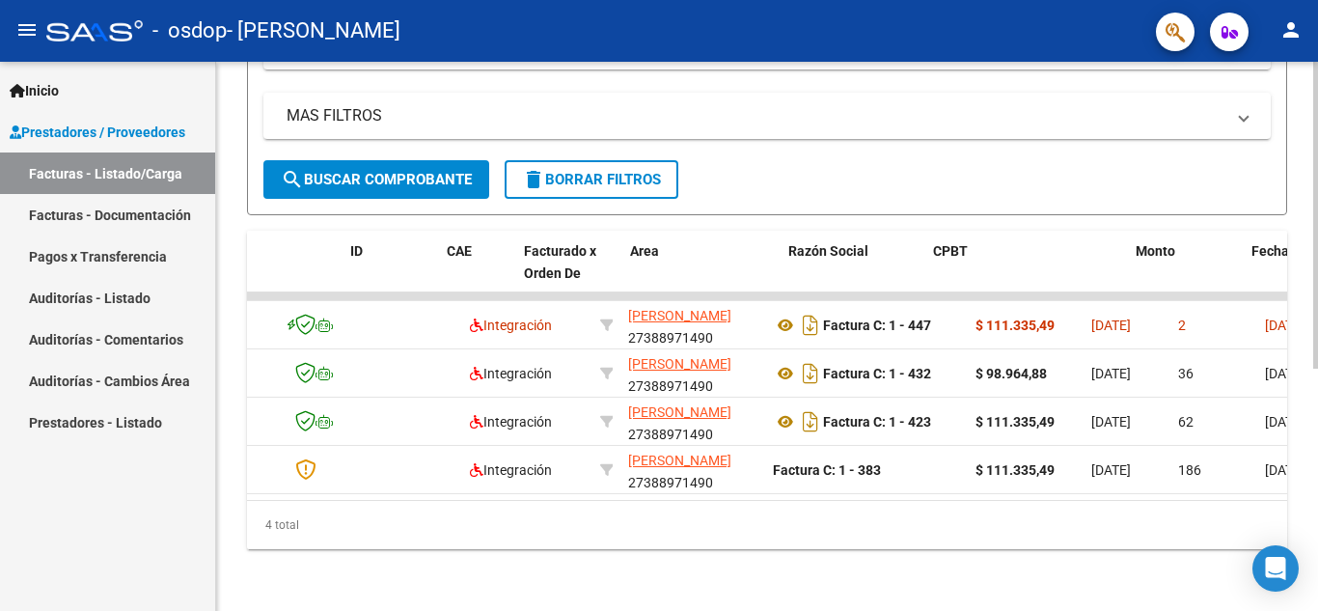
scroll to position [0, 0]
